Goal: Task Accomplishment & Management: Complete application form

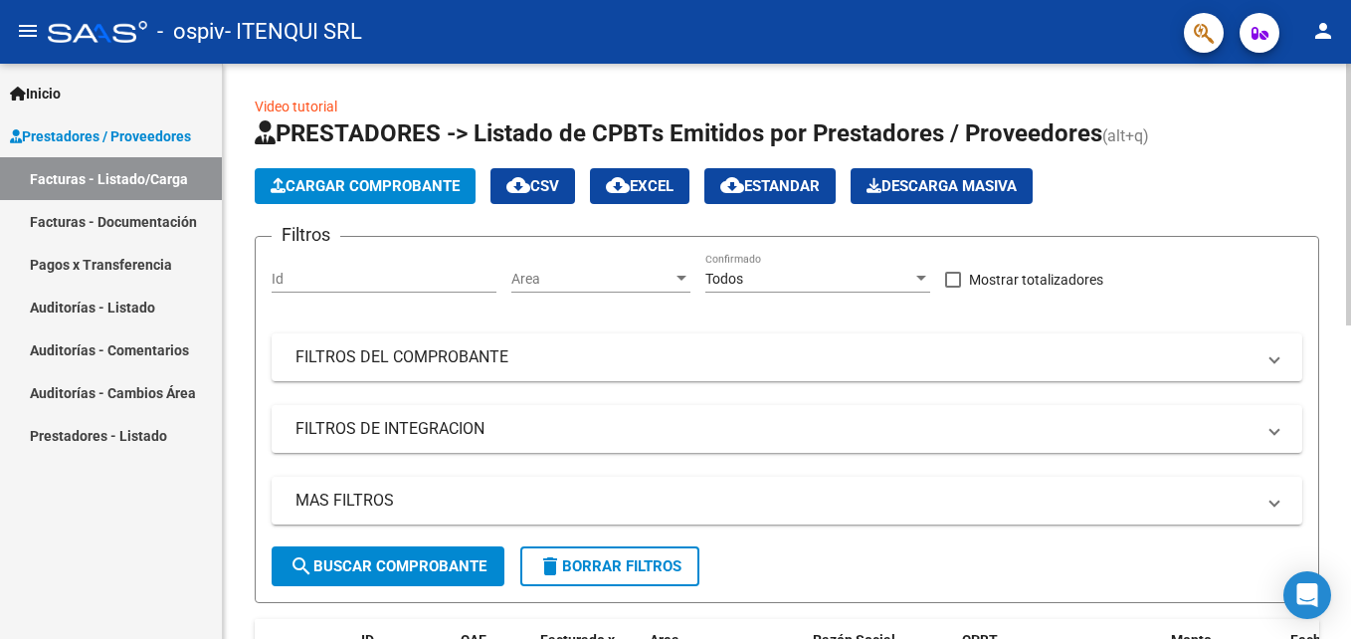
click at [397, 178] on span "Cargar Comprobante" at bounding box center [365, 186] width 189 height 18
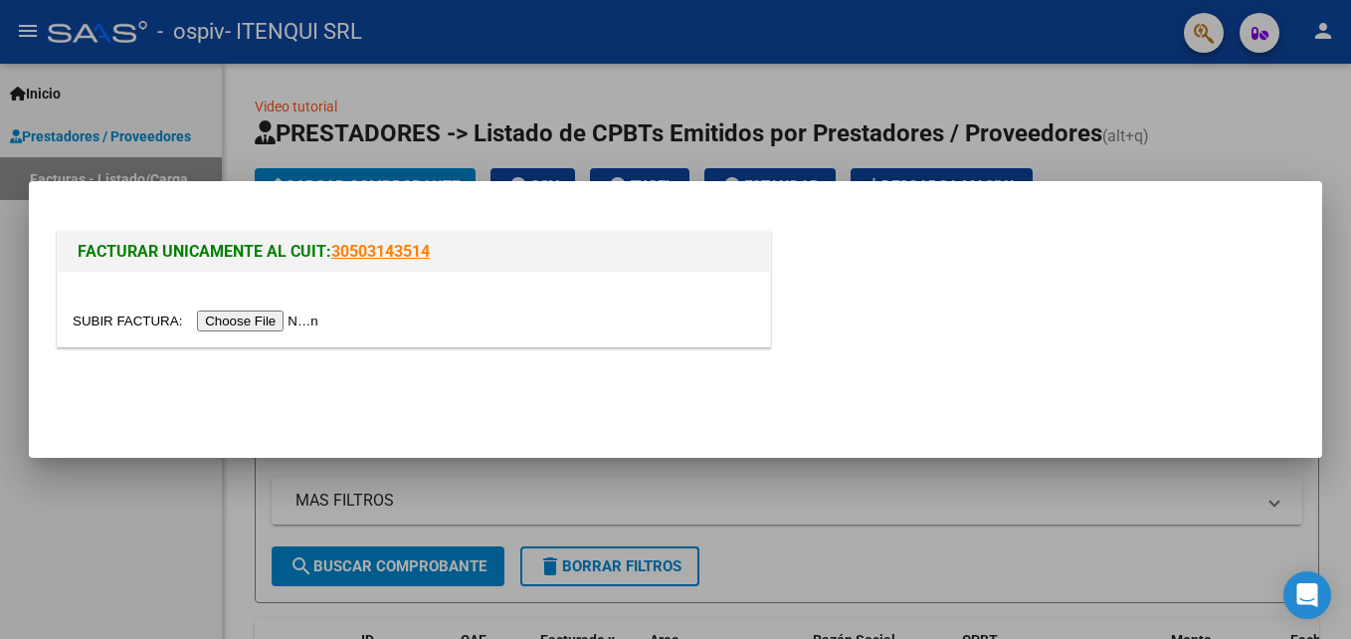
click at [258, 322] on input "file" at bounding box center [199, 320] width 252 height 21
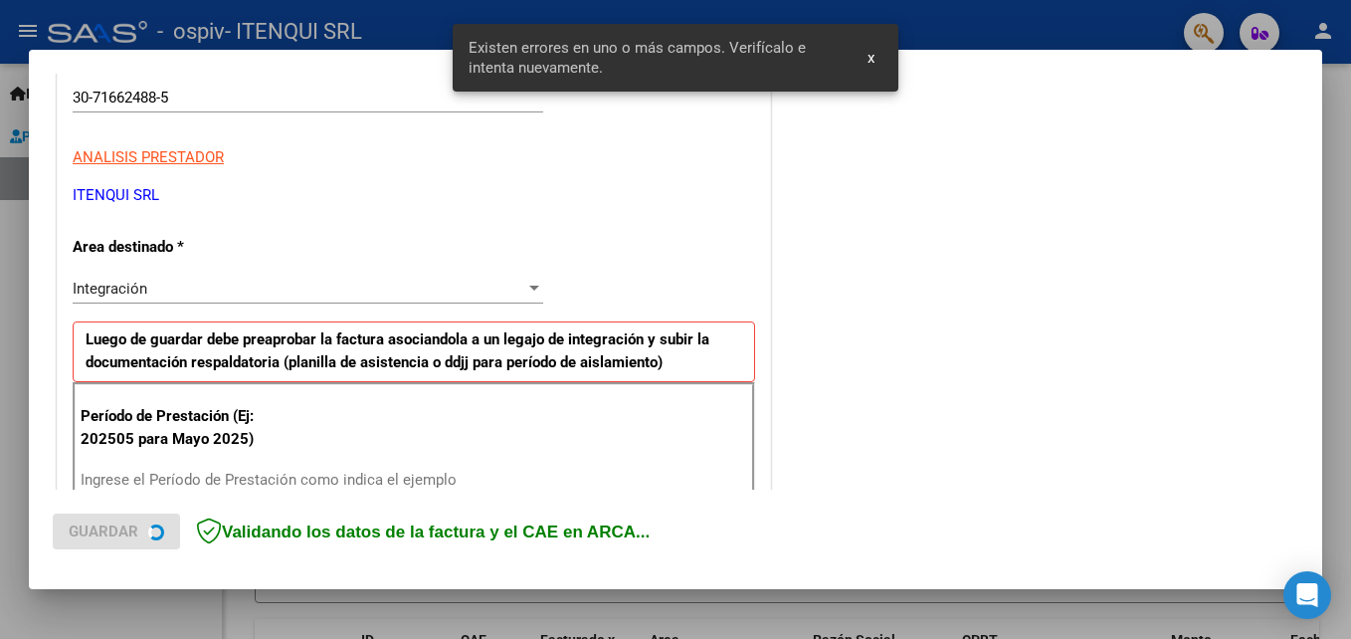
scroll to position [448, 0]
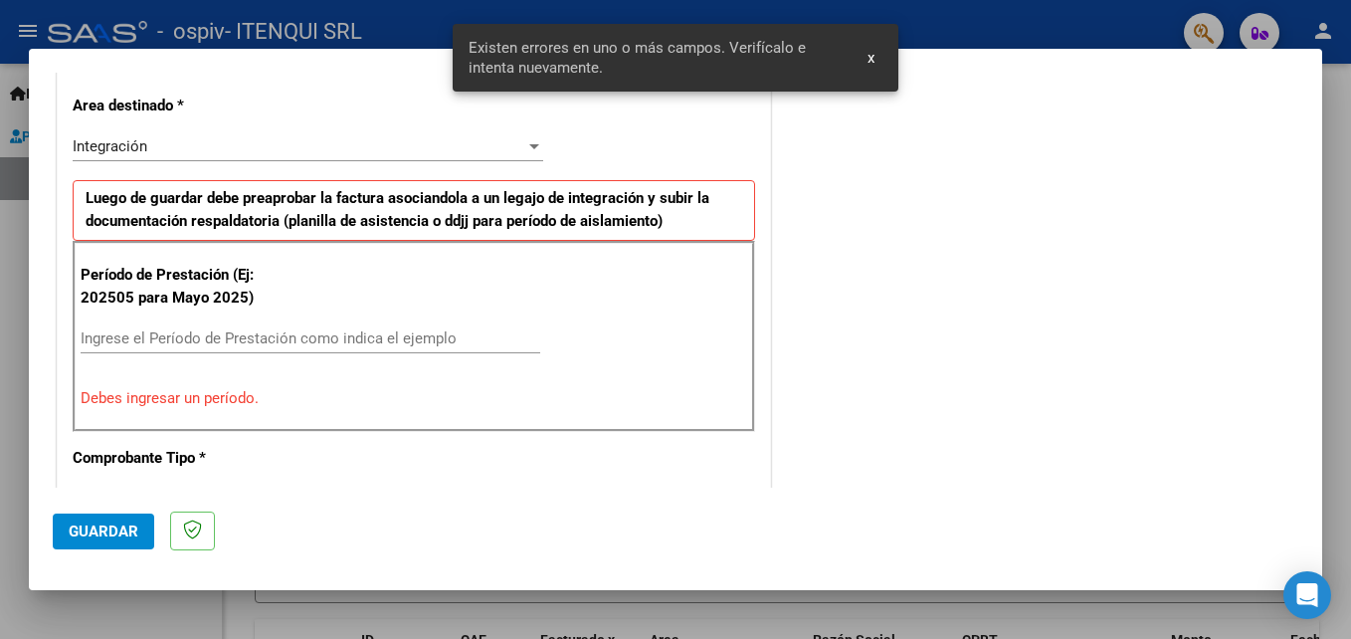
click at [171, 318] on div "Período de Prestación (Ej: 202505 para [DATE]) Ingrese el Período de Prestación…" at bounding box center [414, 336] width 682 height 191
click at [174, 335] on input "Ingrese el Período de Prestación como indica el ejemplo" at bounding box center [311, 338] width 460 height 18
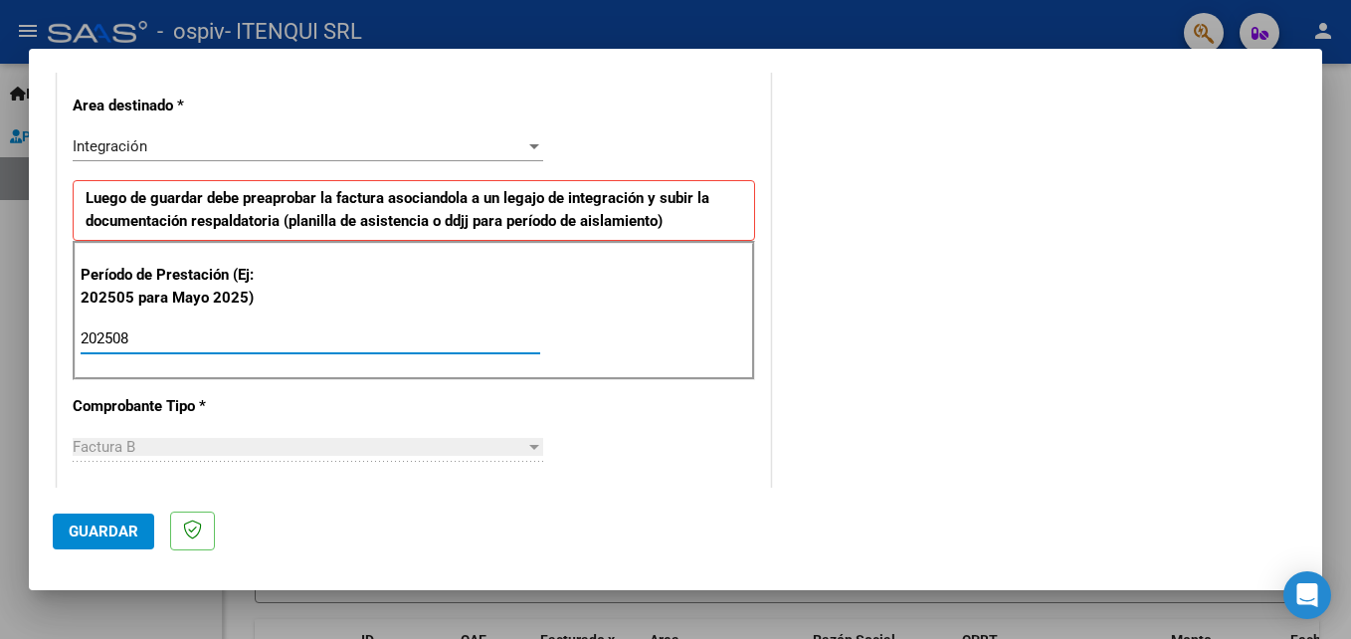
type input "202508"
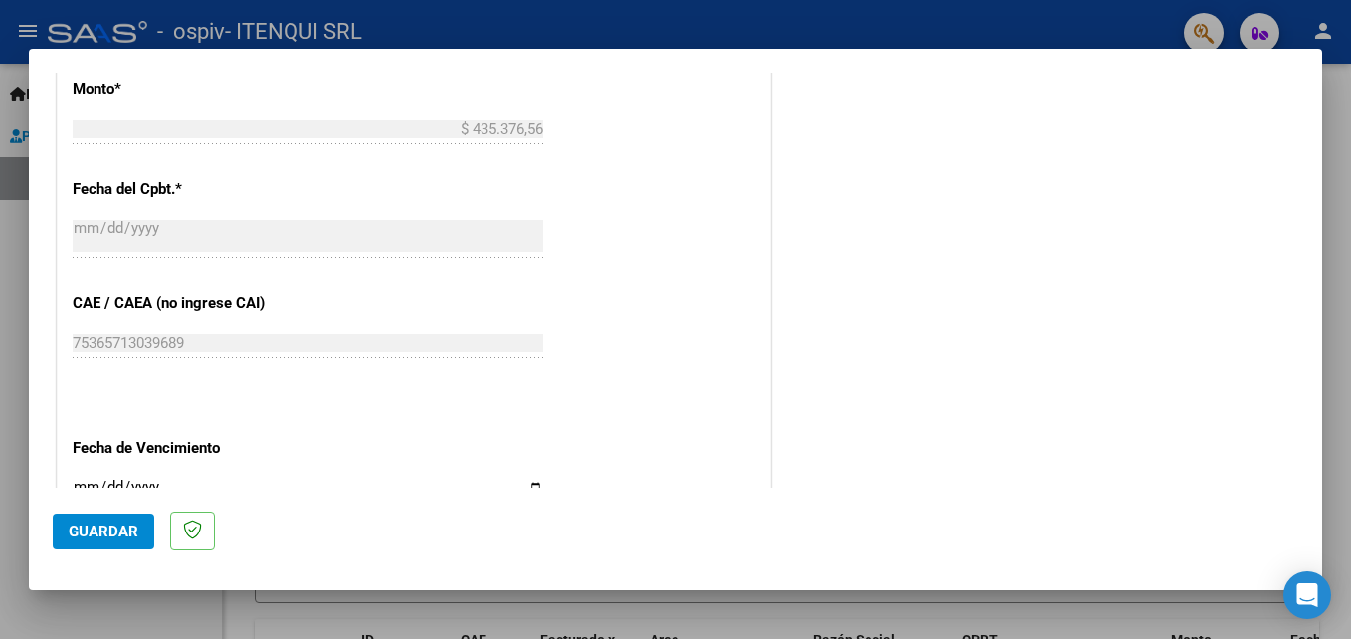
scroll to position [1094, 0]
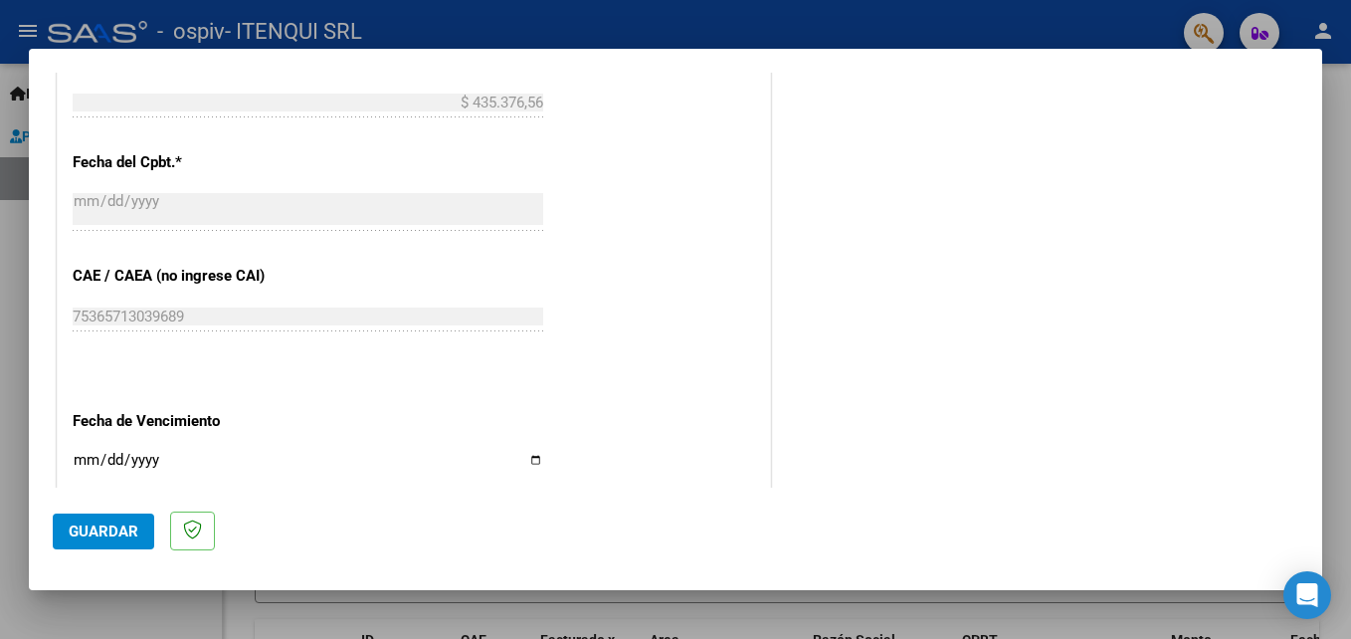
click at [525, 459] on input "Ingresar la fecha" at bounding box center [308, 468] width 470 height 32
type input "[DATE]"
click at [93, 540] on button "Guardar" at bounding box center [103, 531] width 101 height 36
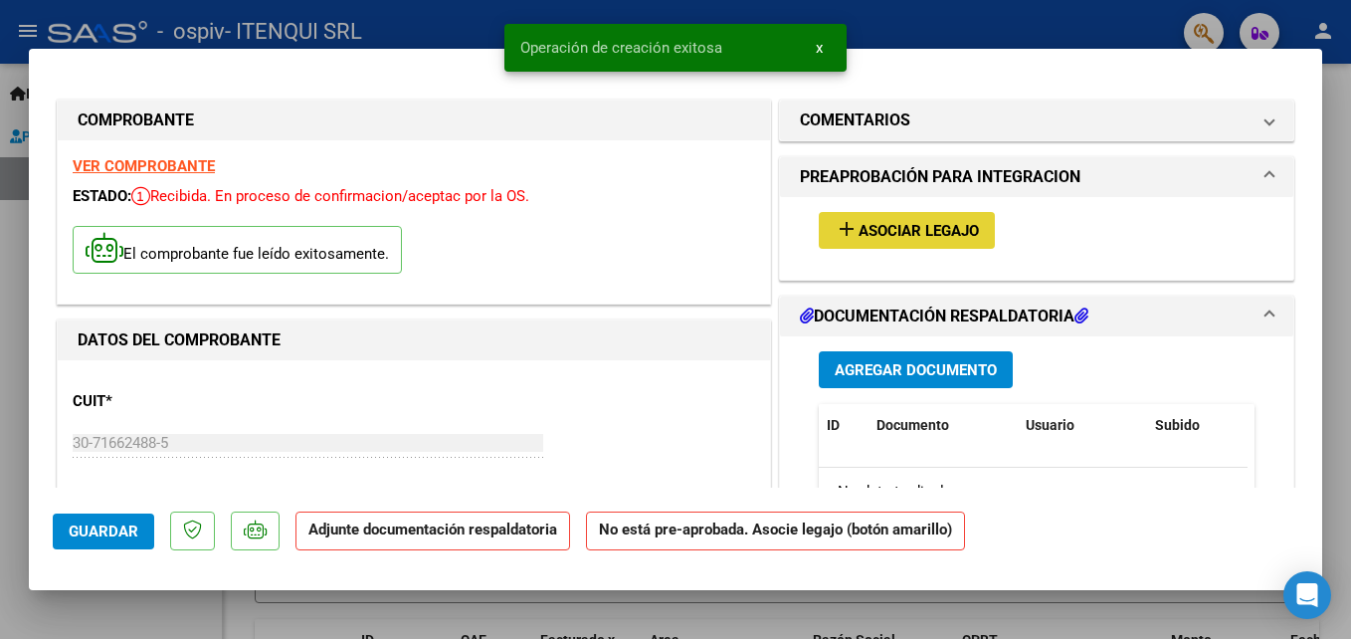
click at [911, 222] on span "Asociar Legajo" at bounding box center [918, 231] width 120 height 18
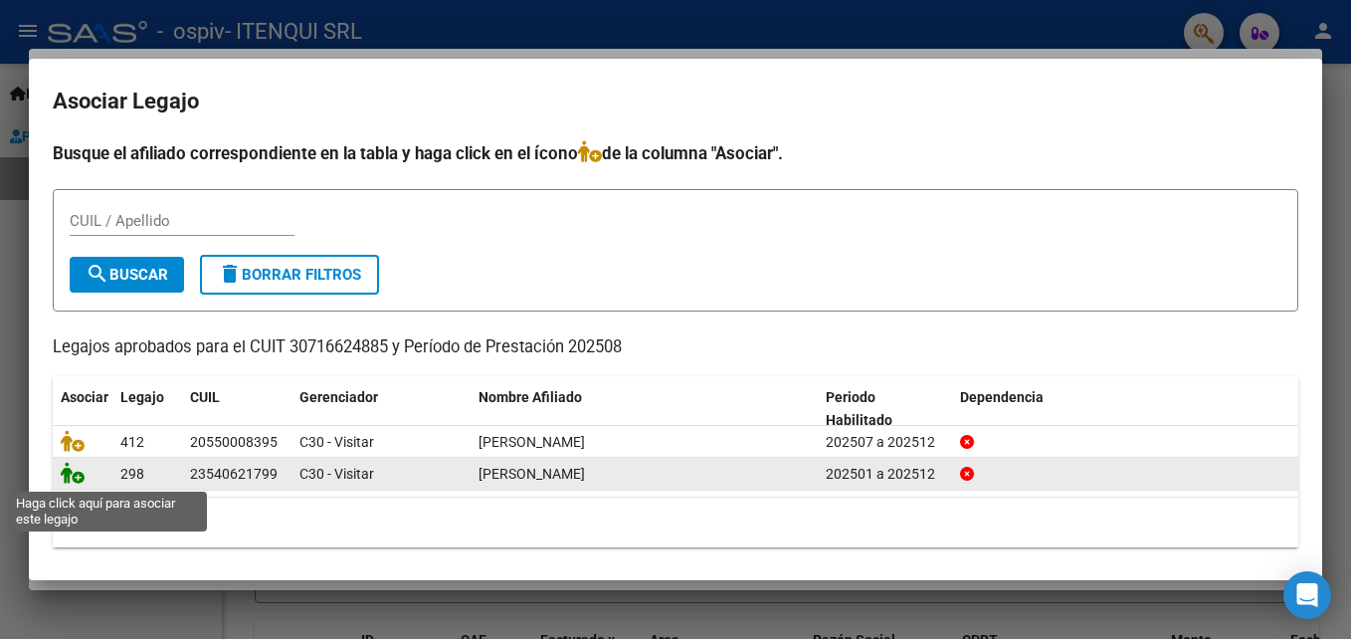
click at [76, 470] on icon at bounding box center [73, 473] width 24 height 22
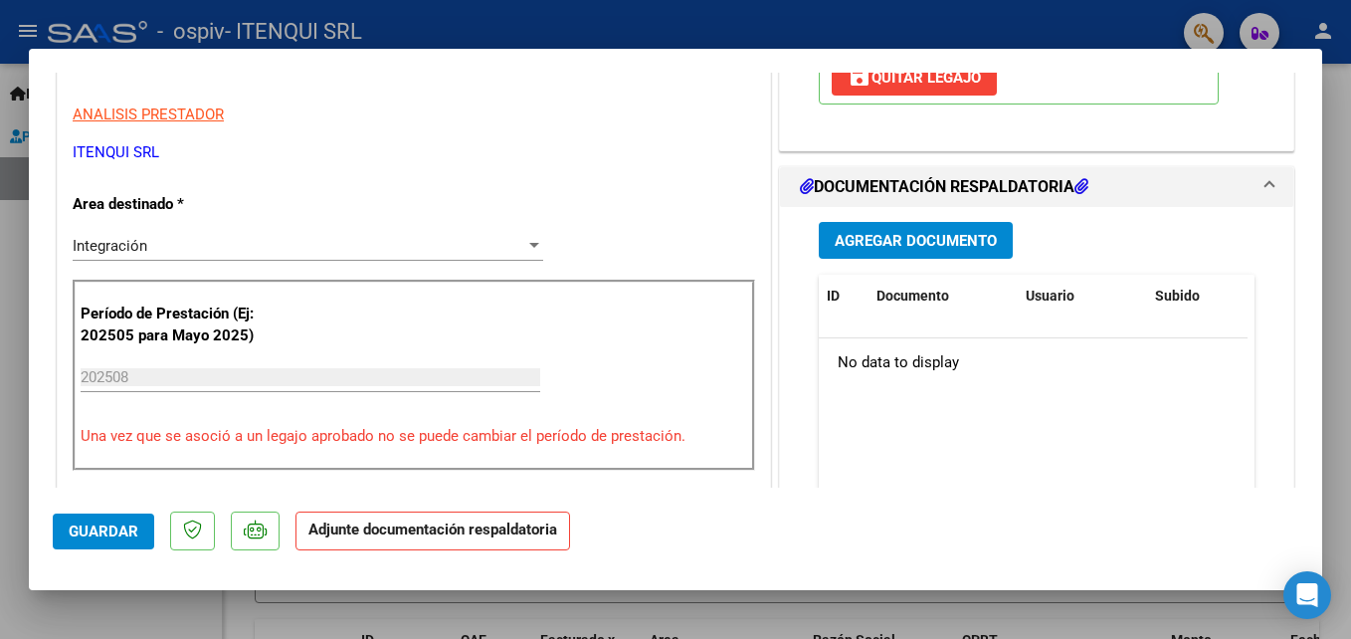
scroll to position [389, 0]
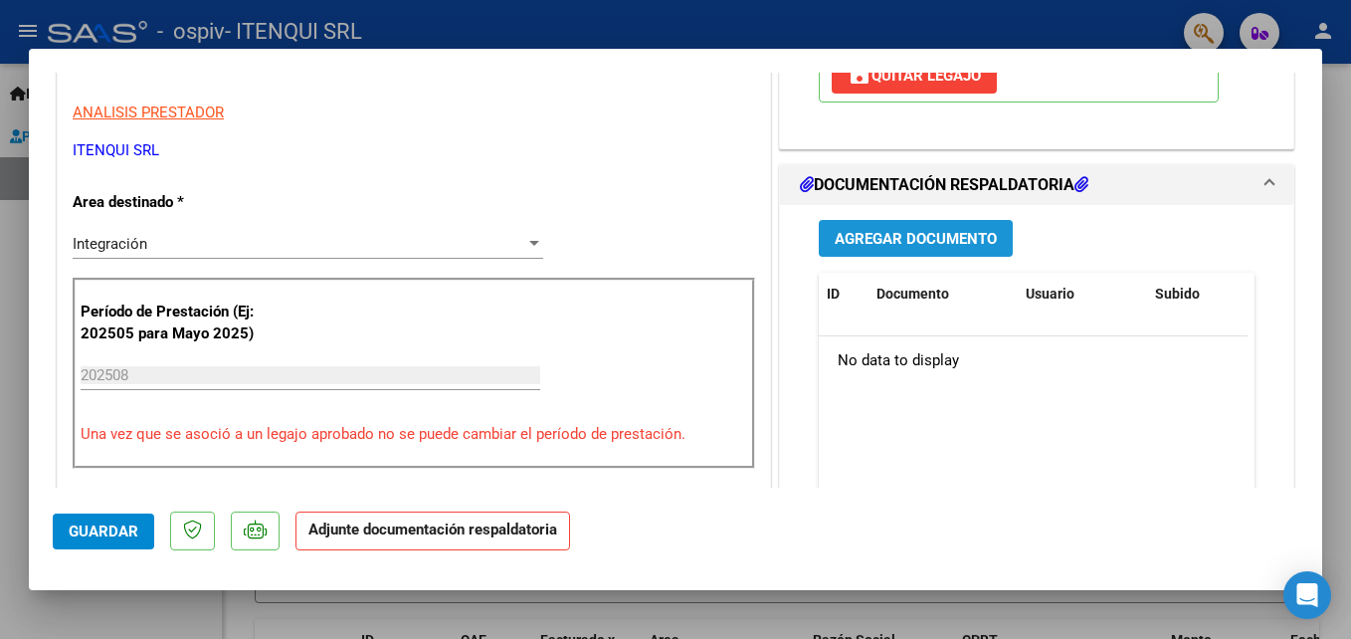
click at [916, 235] on span "Agregar Documento" at bounding box center [916, 239] width 162 height 18
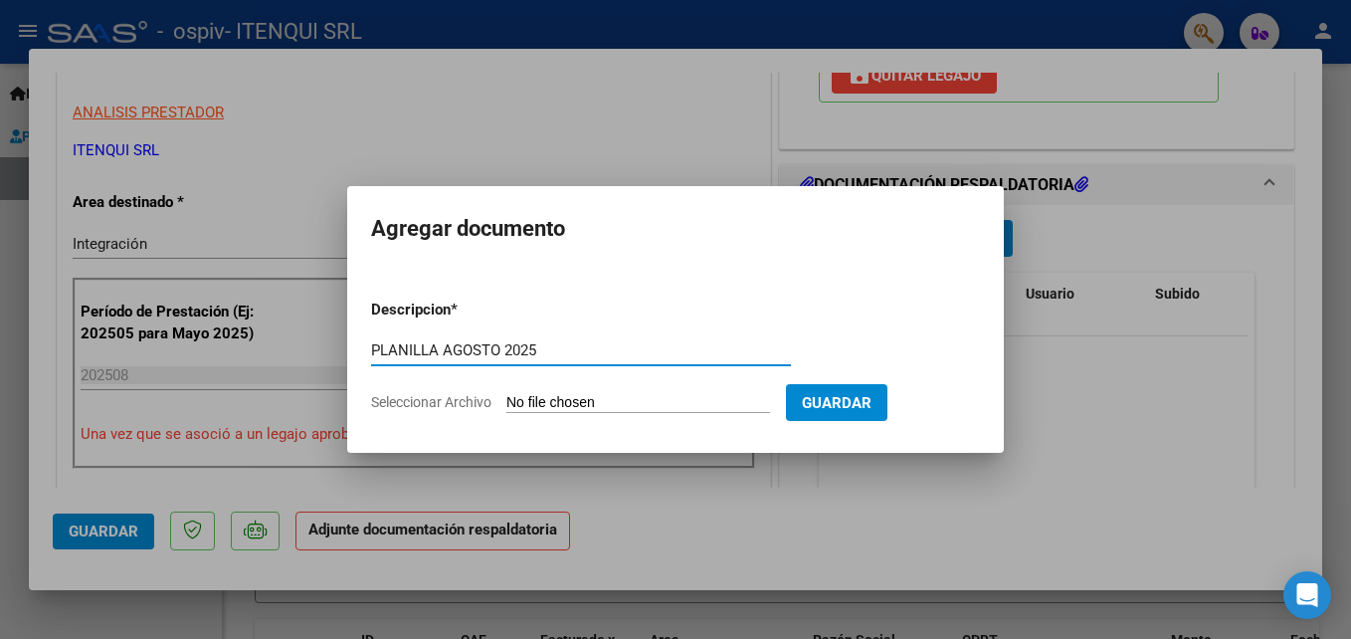
type input "PLANILLA AGOSTO 2025"
click at [572, 400] on input "Seleccionar Archivo" at bounding box center [638, 403] width 264 height 19
type input "C:\fakepath\PLANILLA AGOSTO 2025.pdf"
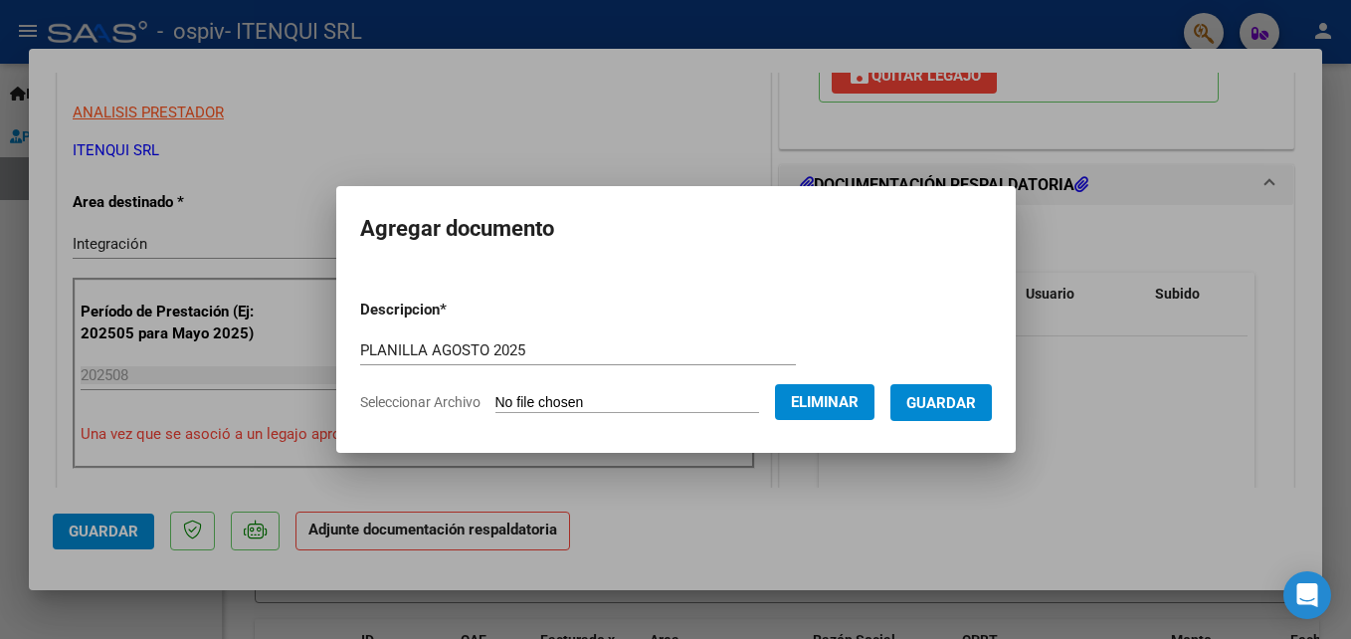
click at [930, 400] on span "Guardar" at bounding box center [941, 403] width 70 height 18
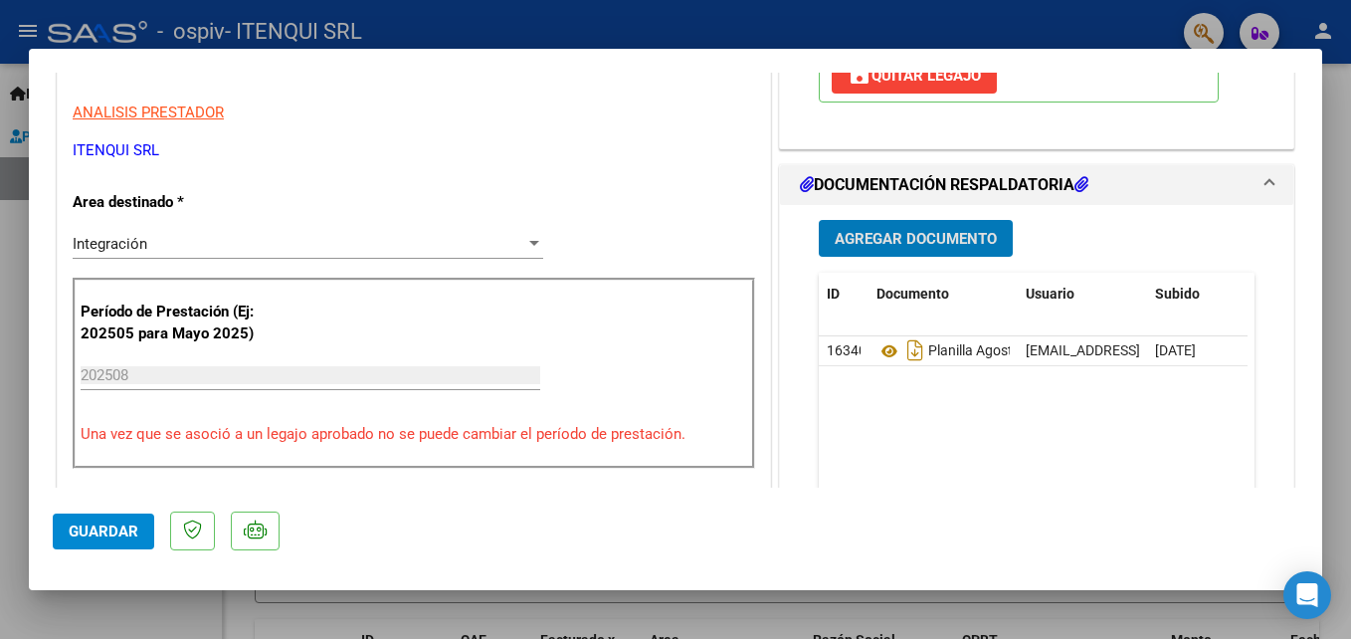
click at [109, 525] on span "Guardar" at bounding box center [104, 531] width 70 height 18
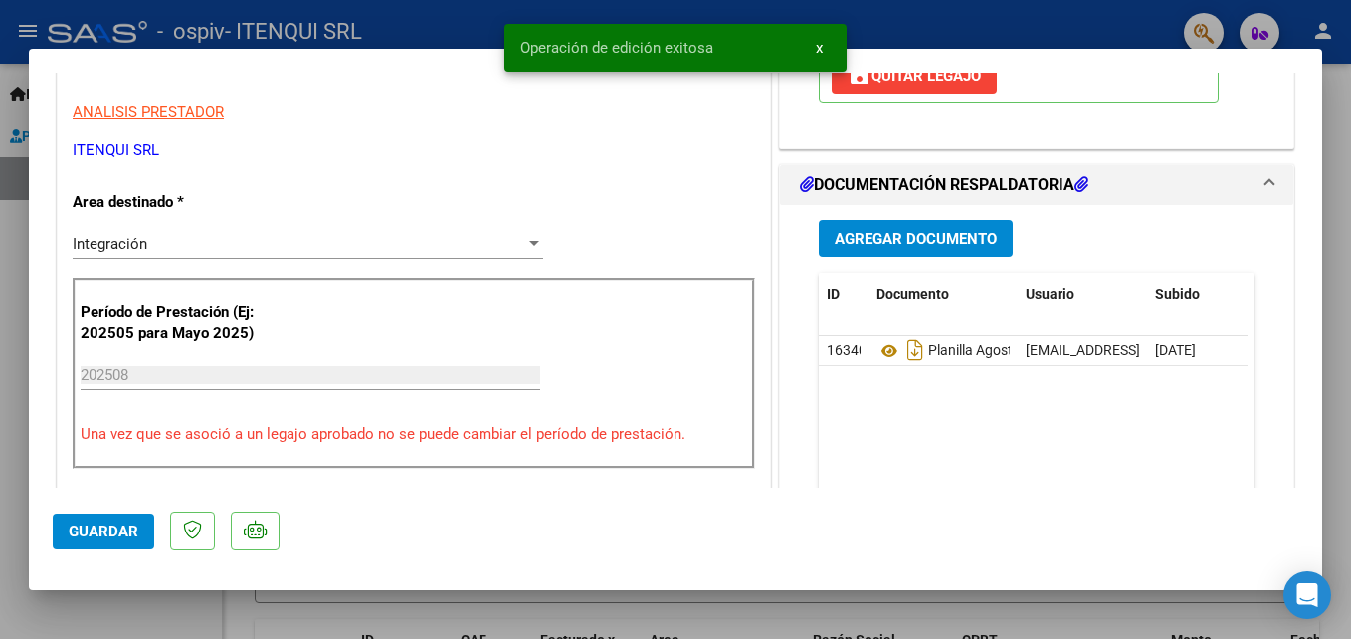
click at [95, 598] on div at bounding box center [675, 319] width 1351 height 639
type input "$ 0,00"
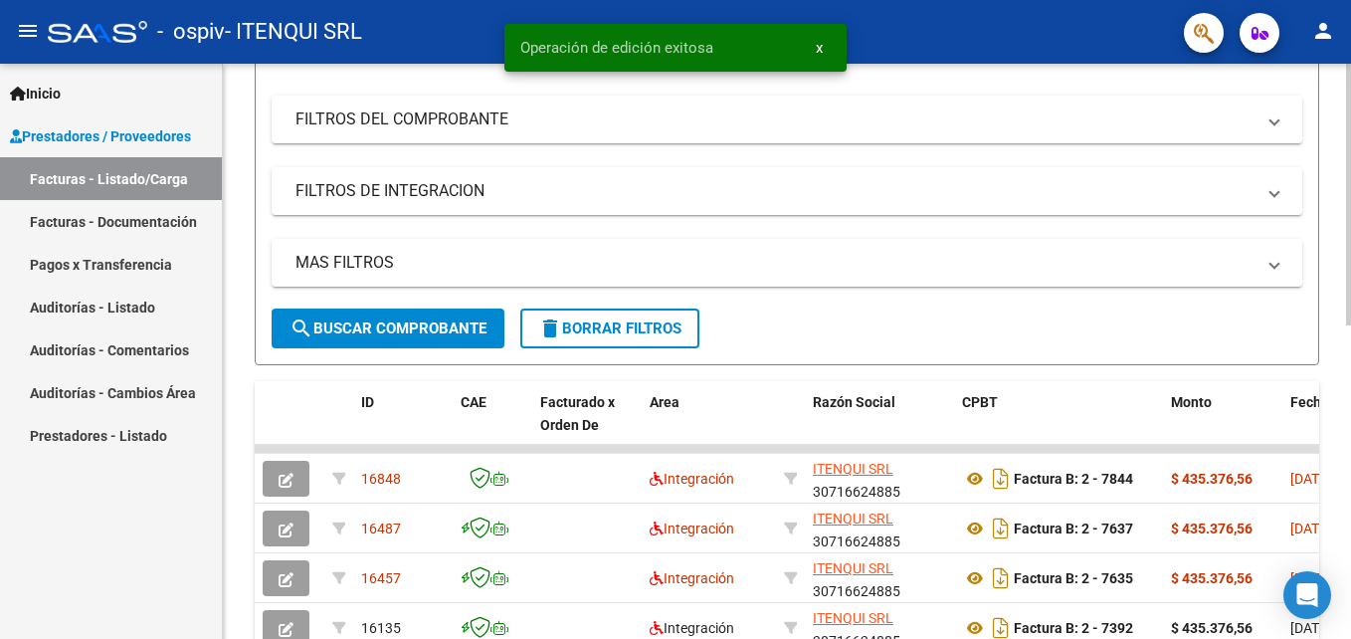
scroll to position [239, 0]
